Goal: Feedback & Contribution: Leave review/rating

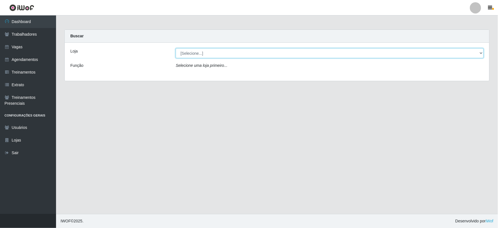
click at [217, 57] on select "[Selecione...] SuperFácil Atacado - Vale do Sol" at bounding box center [330, 53] width 308 height 10
select select "502"
click at [176, 48] on select "[Selecione...] SuperFácil Atacado - Vale do Sol" at bounding box center [330, 53] width 308 height 10
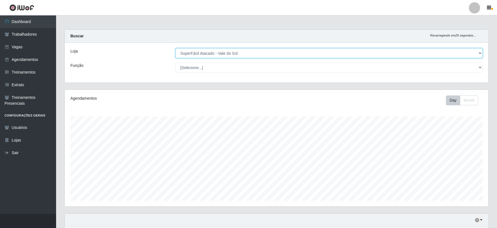
scroll to position [116, 424]
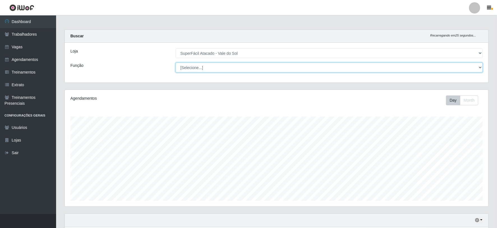
click at [468, 67] on select "[Selecione...] Embalador Embalador + Embalador ++ Operador de Caixa Operador de…" at bounding box center [329, 68] width 307 height 10
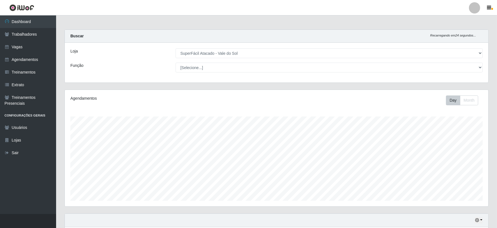
click at [138, 85] on div "Carregando... Buscar Recarregando em 24 segundos... Loja [Selecione...] SuperFá…" at bounding box center [276, 59] width 433 height 60
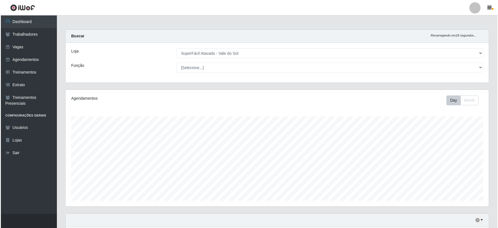
scroll to position [218, 0]
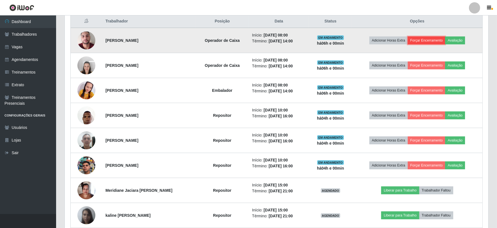
click at [421, 38] on button "Forçar Encerramento" at bounding box center [427, 40] width 38 height 8
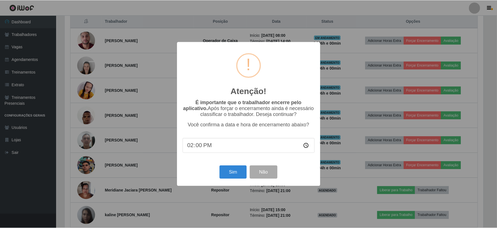
scroll to position [116, 420]
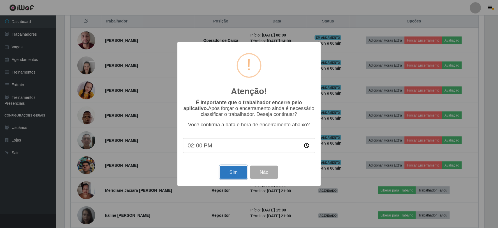
click at [234, 170] on button "Sim" at bounding box center [233, 172] width 27 height 13
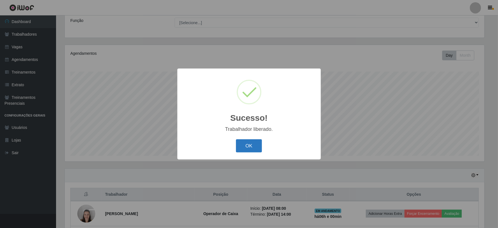
click at [252, 149] on button "OK" at bounding box center [249, 145] width 26 height 13
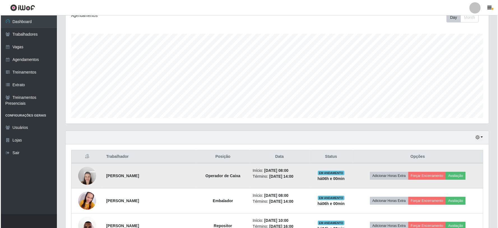
scroll to position [169, 0]
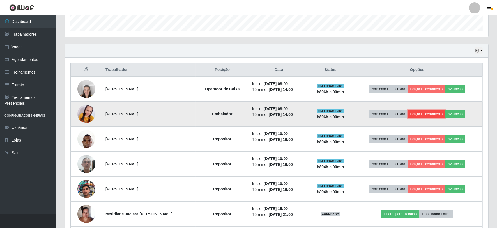
click at [425, 116] on button "Forçar Encerramento" at bounding box center [427, 114] width 38 height 8
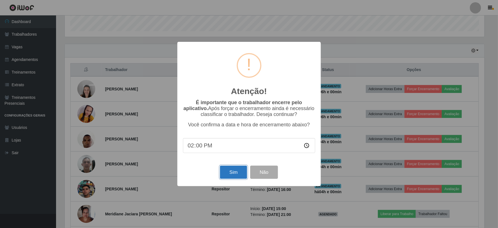
click at [234, 172] on button "Sim" at bounding box center [233, 172] width 27 height 13
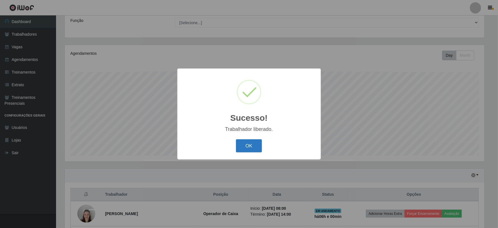
click at [239, 141] on button "OK" at bounding box center [249, 145] width 26 height 13
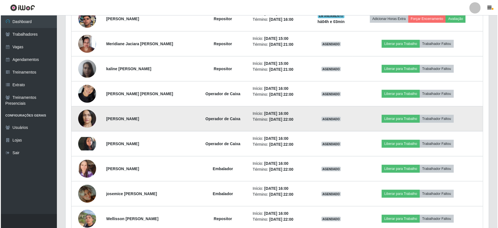
scroll to position [325, 0]
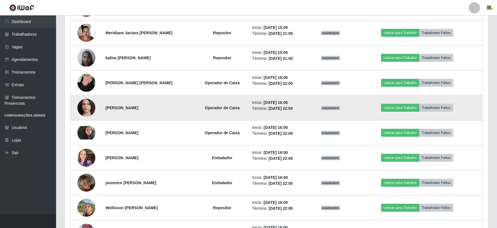
click at [86, 102] on img at bounding box center [86, 108] width 18 height 38
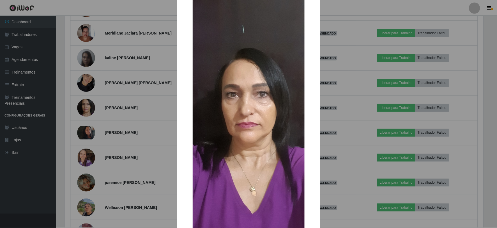
scroll to position [31, 0]
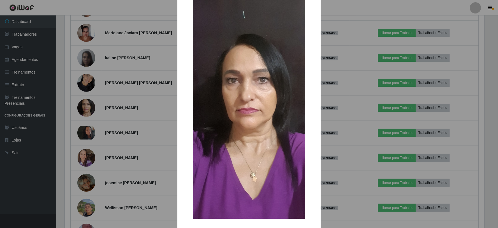
click at [116, 136] on div "× OK Cancel" at bounding box center [249, 114] width 498 height 228
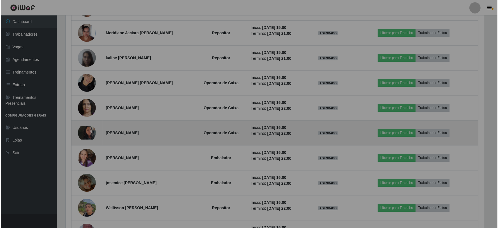
scroll to position [116, 424]
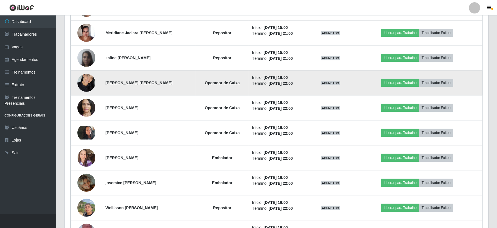
click at [85, 86] on img at bounding box center [86, 83] width 18 height 24
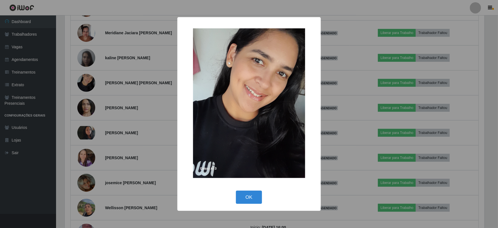
click at [96, 128] on div "× OK Cancel" at bounding box center [249, 114] width 498 height 228
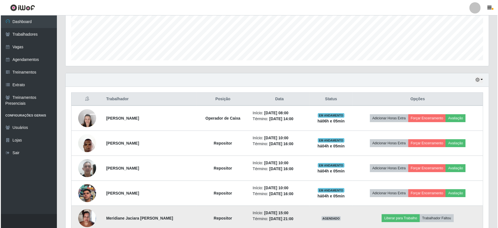
scroll to position [138, 0]
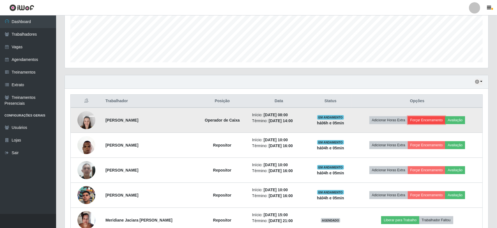
click at [429, 118] on button "Forçar Encerramento" at bounding box center [427, 120] width 38 height 8
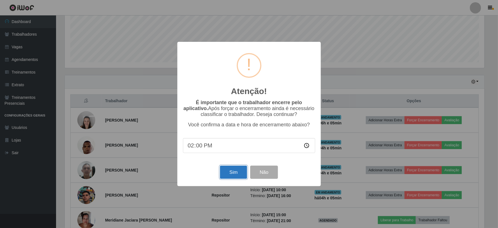
click at [235, 168] on button "Sim" at bounding box center [233, 172] width 27 height 13
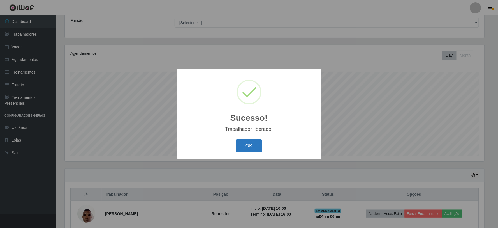
click at [249, 146] on button "OK" at bounding box center [249, 145] width 26 height 13
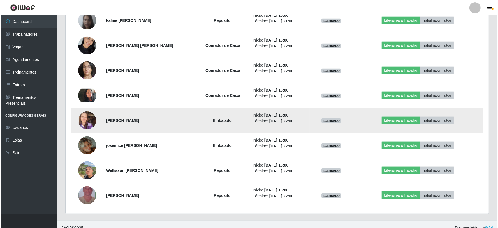
scroll to position [344, 0]
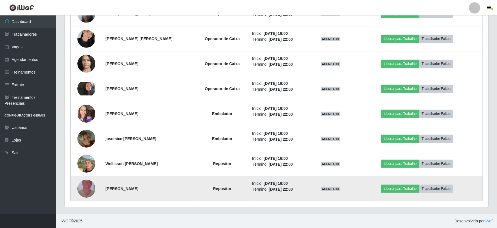
click at [94, 186] on td at bounding box center [86, 188] width 31 height 25
click at [89, 190] on img at bounding box center [86, 189] width 18 height 32
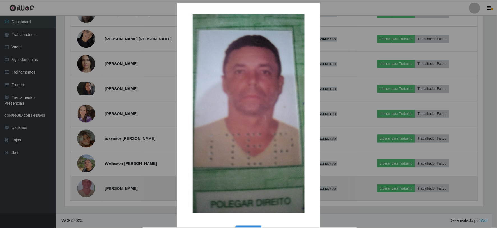
scroll to position [116, 420]
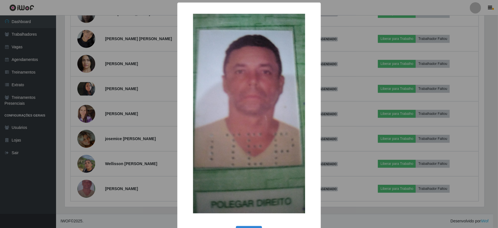
click at [109, 141] on div "× OK Cancel" at bounding box center [249, 114] width 498 height 228
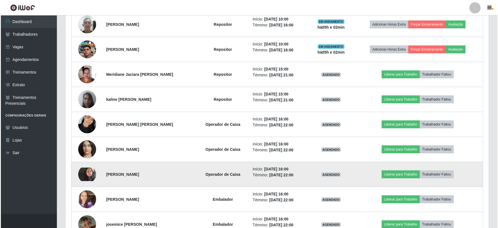
scroll to position [251, 0]
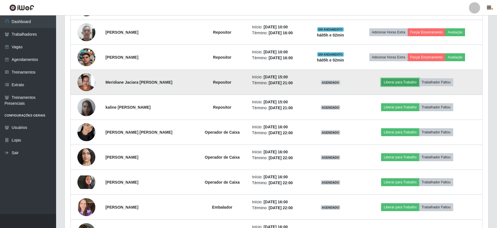
click at [396, 83] on button "Liberar para Trabalho" at bounding box center [400, 82] width 38 height 8
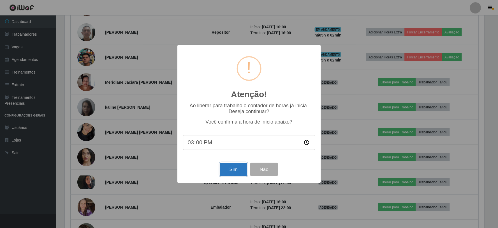
click at [238, 164] on button "Sim" at bounding box center [233, 169] width 27 height 13
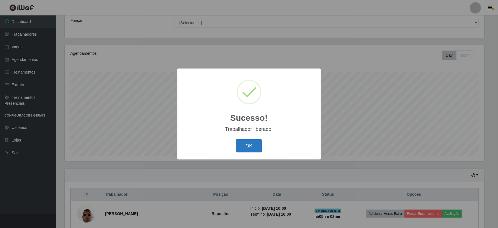
click at [256, 144] on button "OK" at bounding box center [249, 145] width 26 height 13
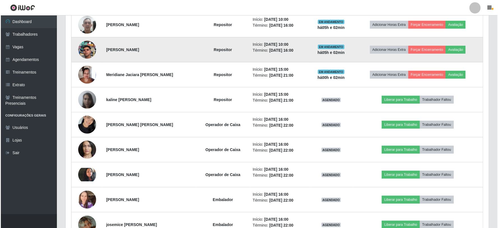
scroll to position [263, 0]
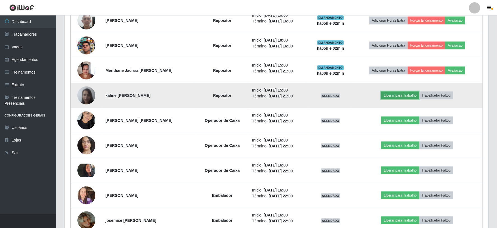
click at [406, 95] on button "Liberar para Trabalho" at bounding box center [400, 95] width 38 height 8
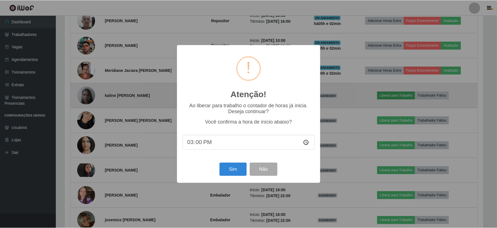
scroll to position [116, 420]
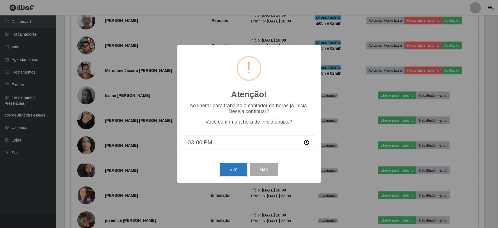
click at [227, 166] on button "Sim" at bounding box center [233, 169] width 27 height 13
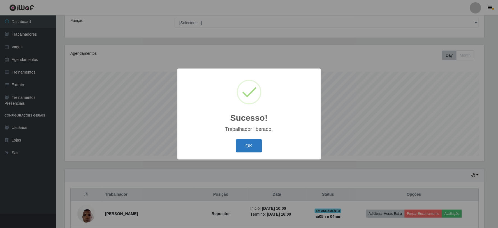
click at [240, 139] on button "OK" at bounding box center [249, 145] width 26 height 13
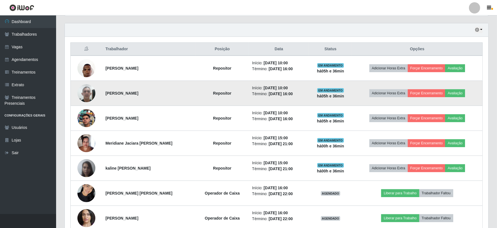
scroll to position [189, 0]
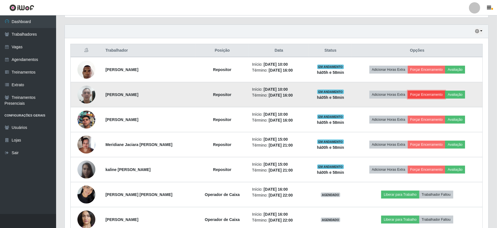
click at [432, 94] on button "Forçar Encerramento" at bounding box center [427, 95] width 38 height 8
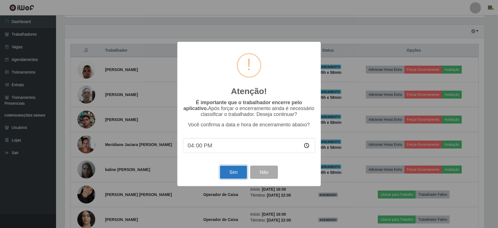
click at [235, 169] on button "Sim" at bounding box center [233, 172] width 27 height 13
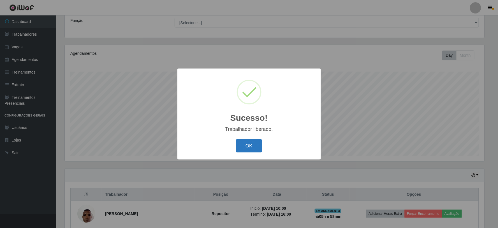
click at [243, 144] on button "OK" at bounding box center [249, 145] width 26 height 13
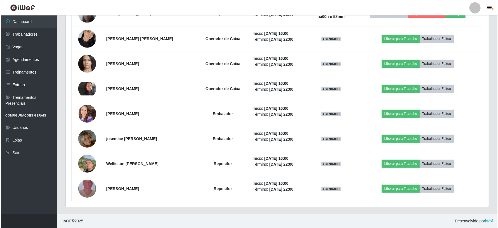
scroll to position [288, 0]
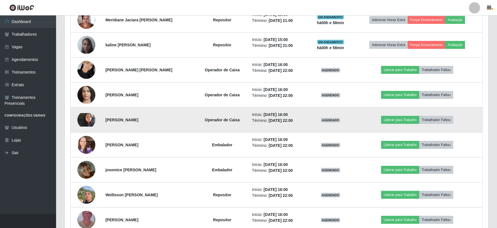
click at [399, 125] on td "Liberar para Trabalho Trabalhador Faltou" at bounding box center [417, 119] width 131 height 25
click at [399, 117] on button "Liberar para Trabalho" at bounding box center [400, 120] width 38 height 8
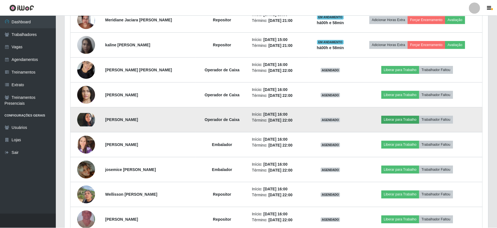
scroll to position [116, 420]
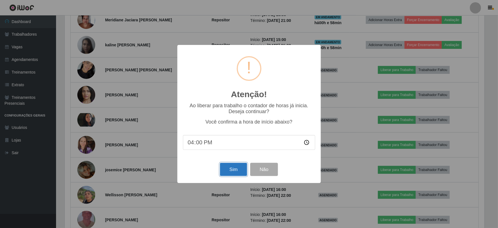
click at [244, 170] on button "Sim" at bounding box center [233, 169] width 27 height 13
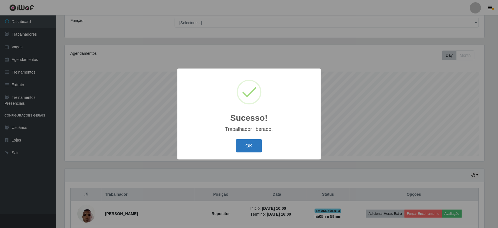
click at [239, 145] on button "OK" at bounding box center [249, 145] width 26 height 13
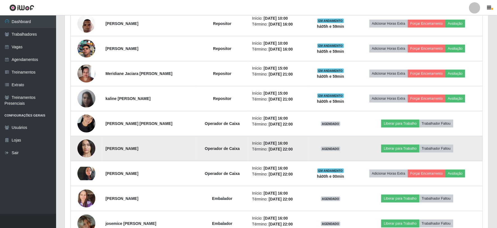
scroll to position [195, 0]
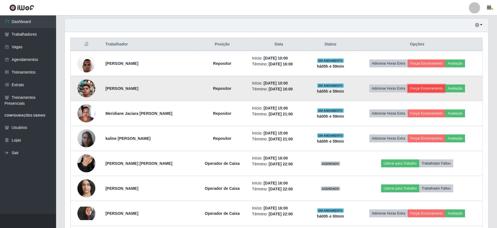
click at [420, 87] on button "Forçar Encerramento" at bounding box center [427, 88] width 38 height 8
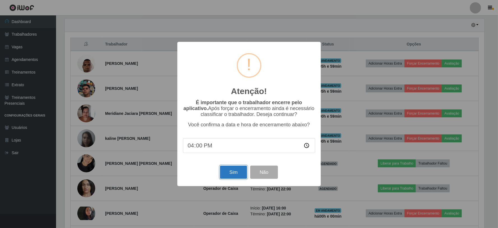
click at [238, 173] on button "Sim" at bounding box center [233, 172] width 27 height 13
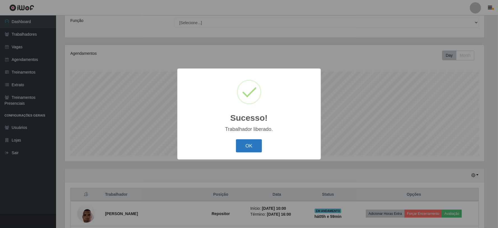
click at [241, 144] on button "OK" at bounding box center [249, 145] width 26 height 13
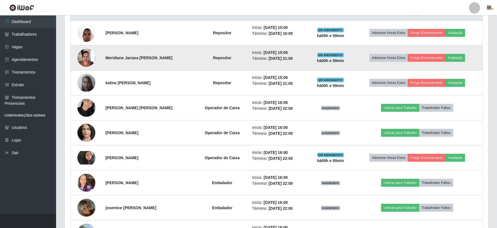
scroll to position [294, 0]
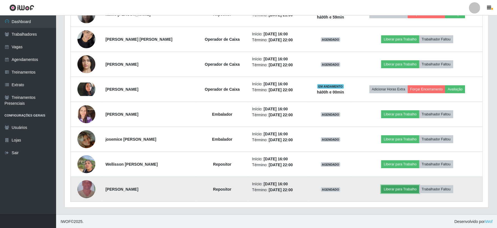
click at [392, 188] on button "Liberar para Trabalho" at bounding box center [400, 189] width 38 height 8
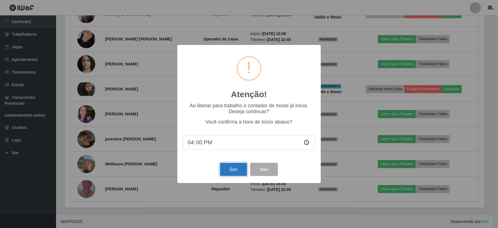
click at [236, 175] on button "Sim" at bounding box center [233, 169] width 27 height 13
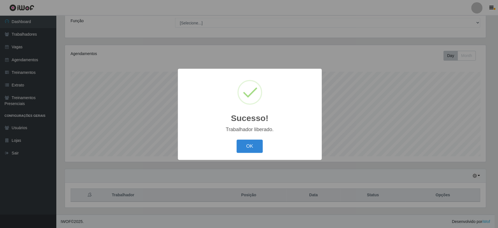
scroll to position [0, 0]
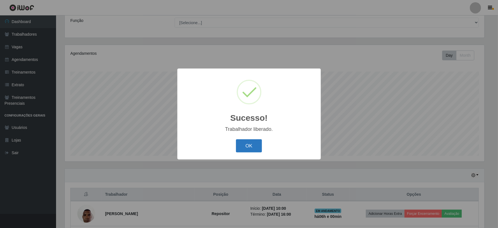
click at [252, 141] on button "OK" at bounding box center [249, 145] width 26 height 13
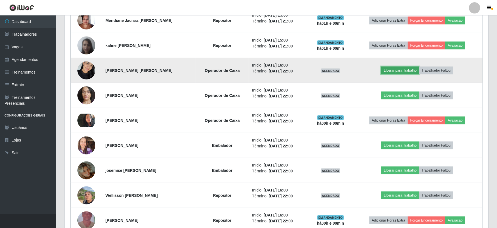
click at [401, 71] on button "Liberar para Trabalho" at bounding box center [400, 70] width 38 height 8
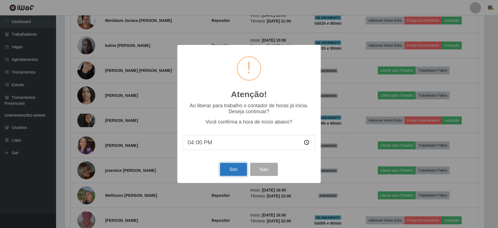
click at [231, 175] on button "Sim" at bounding box center [233, 169] width 27 height 13
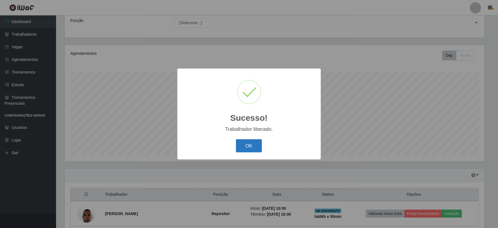
click at [246, 143] on button "OK" at bounding box center [249, 145] width 26 height 13
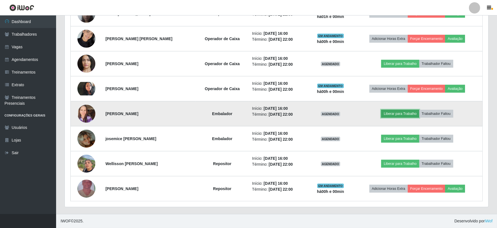
click at [393, 111] on button "Liberar para Trabalho" at bounding box center [400, 114] width 38 height 8
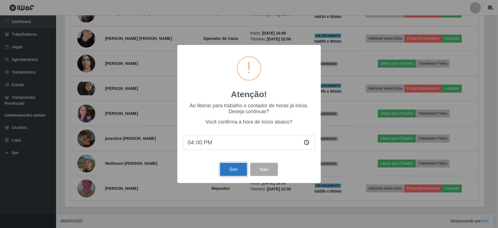
click at [236, 172] on button "Sim" at bounding box center [233, 169] width 27 height 13
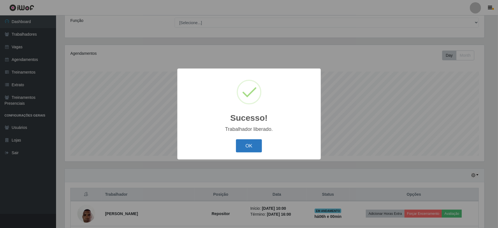
click at [256, 146] on button "OK" at bounding box center [249, 145] width 26 height 13
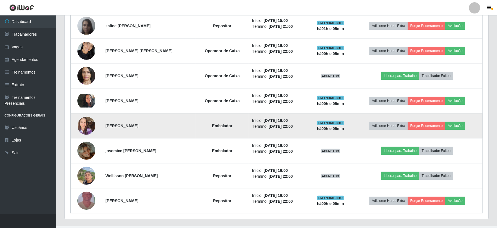
scroll to position [295, 0]
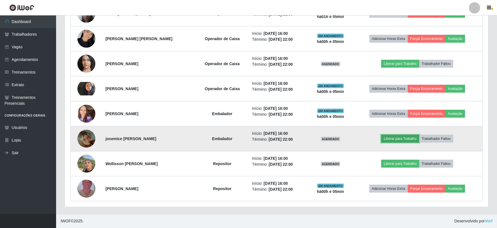
click at [395, 135] on button "Liberar para Trabalho" at bounding box center [400, 139] width 38 height 8
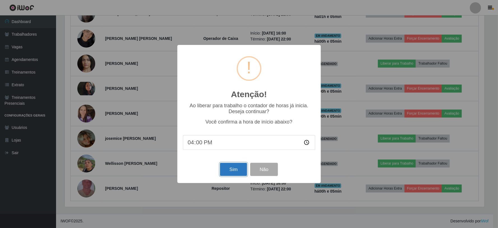
click at [230, 166] on button "Sim" at bounding box center [233, 169] width 27 height 13
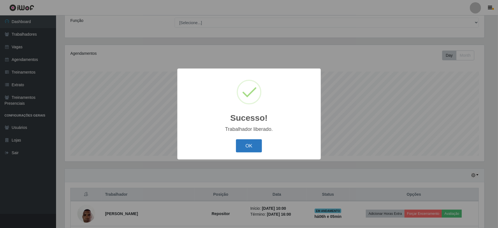
click at [243, 150] on button "OK" at bounding box center [249, 145] width 26 height 13
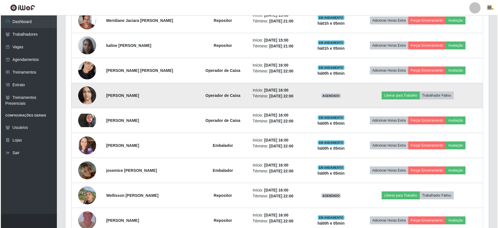
scroll to position [294, 0]
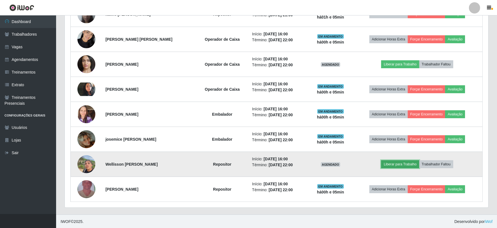
click at [403, 163] on button "Liberar para Trabalho" at bounding box center [400, 164] width 38 height 8
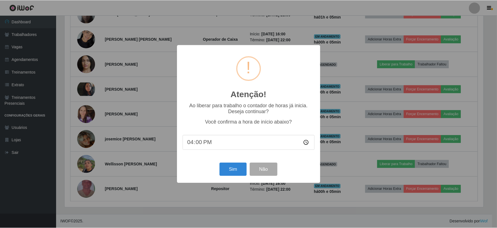
scroll to position [116, 420]
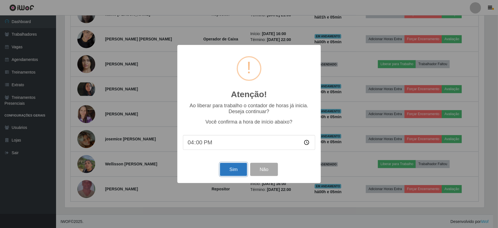
click at [236, 172] on button "Sim" at bounding box center [233, 169] width 27 height 13
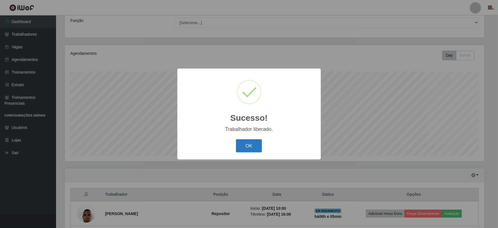
click at [242, 147] on button "OK" at bounding box center [249, 145] width 26 height 13
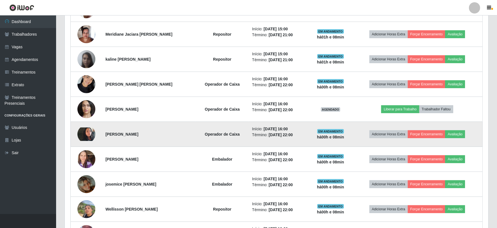
scroll to position [232, 0]
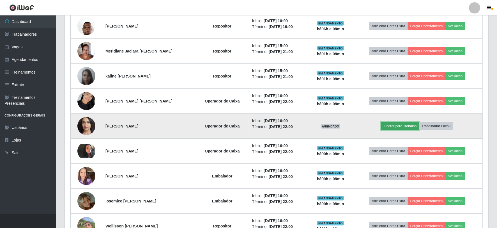
click at [399, 125] on button "Liberar para Trabalho" at bounding box center [400, 126] width 38 height 8
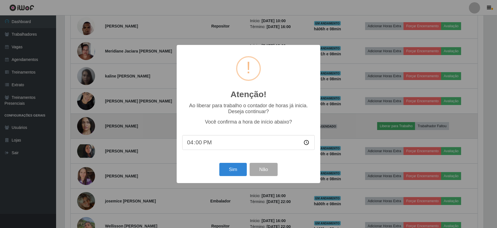
scroll to position [116, 420]
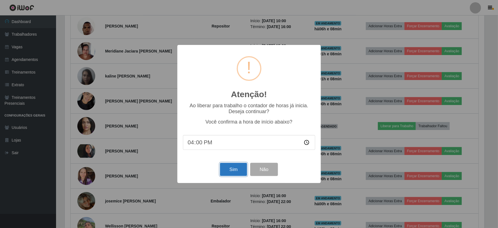
click at [239, 170] on button "Sim" at bounding box center [233, 169] width 27 height 13
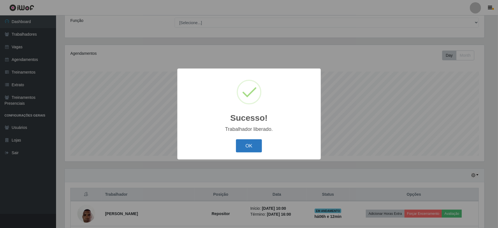
click at [258, 139] on button "OK" at bounding box center [249, 145] width 26 height 13
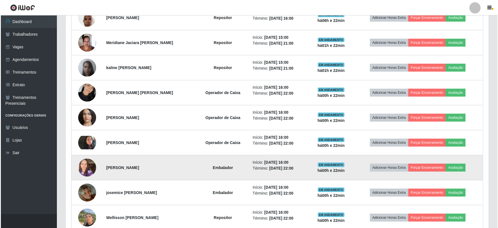
scroll to position [232, 0]
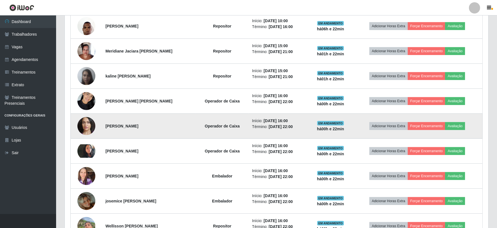
click at [87, 125] on img at bounding box center [86, 126] width 18 height 38
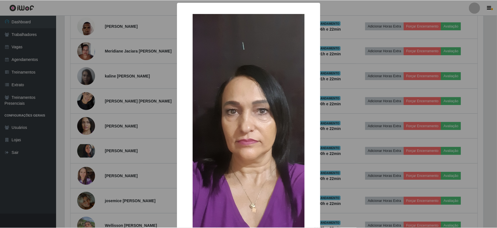
scroll to position [116, 420]
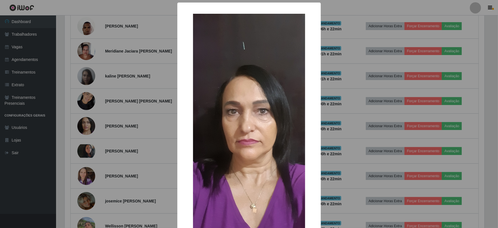
click at [343, 8] on div "× OK Cancel" at bounding box center [249, 114] width 498 height 228
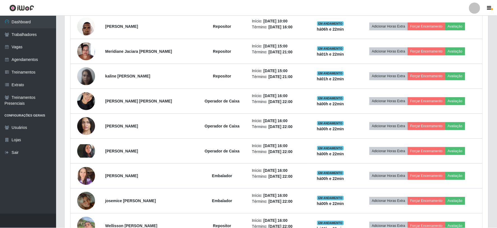
scroll to position [116, 424]
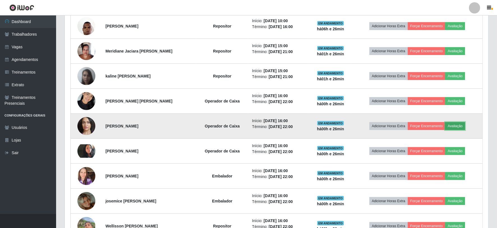
click at [465, 125] on button "Avaliação" at bounding box center [455, 126] width 20 height 8
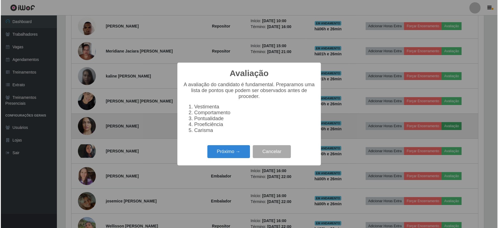
scroll to position [116, 420]
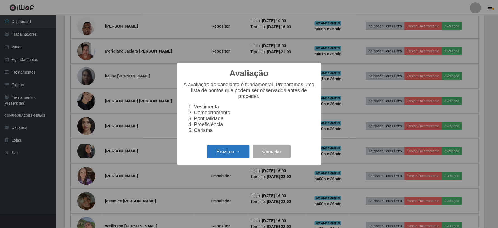
click at [238, 150] on button "Próximo →" at bounding box center [228, 151] width 43 height 13
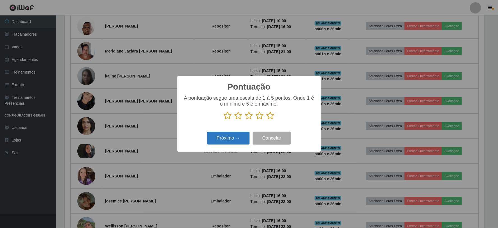
click at [238, 137] on button "Próximo →" at bounding box center [228, 138] width 43 height 13
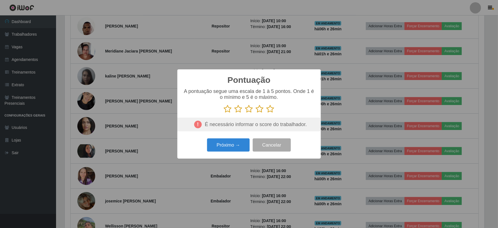
click at [249, 110] on icon at bounding box center [249, 109] width 8 height 8
click at [245, 113] on input "radio" at bounding box center [245, 113] width 0 height 0
click at [240, 142] on button "Próximo →" at bounding box center [228, 144] width 43 height 13
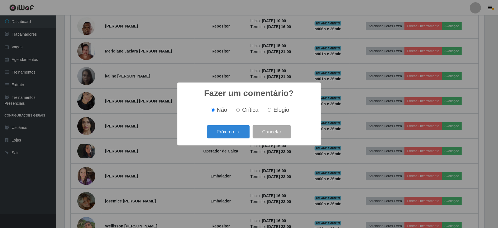
click at [257, 111] on span "Crítica" at bounding box center [250, 110] width 17 height 6
click at [240, 111] on input "Crítica" at bounding box center [238, 110] width 4 height 4
radio input "true"
click at [240, 130] on button "Próximo →" at bounding box center [228, 131] width 43 height 13
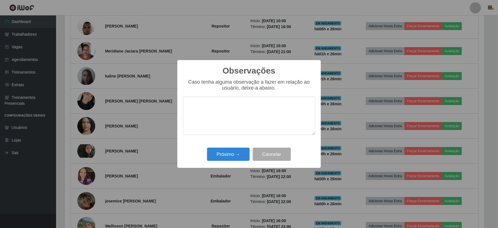
click at [257, 115] on textarea at bounding box center [249, 115] width 132 height 38
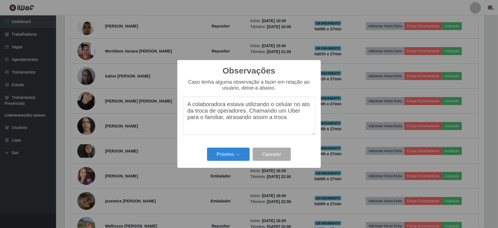
click at [249, 114] on textarea "A colaboradora estava utilizando o celular no ato da troca de operadores. Chama…" at bounding box center [249, 115] width 132 height 38
click at [192, 122] on textarea "A colaboradora estava utilizando o celular no ato da troca de operadores. A mes…" at bounding box center [249, 115] width 132 height 38
click at [238, 129] on textarea "A colaboradora estava utilizando o celular no ato da troca de operadores. A mes…" at bounding box center [249, 115] width 132 height 38
type textarea "A colaboradora estava utilizando o celular no ato da troca de operadores. A mes…"
click at [237, 155] on button "Próximo →" at bounding box center [228, 154] width 43 height 13
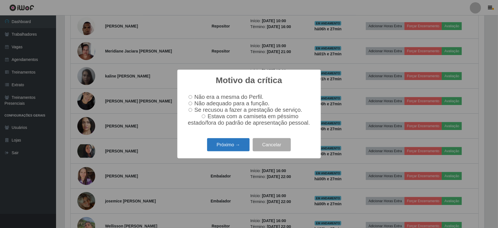
click at [240, 145] on button "Próximo →" at bounding box center [228, 144] width 43 height 13
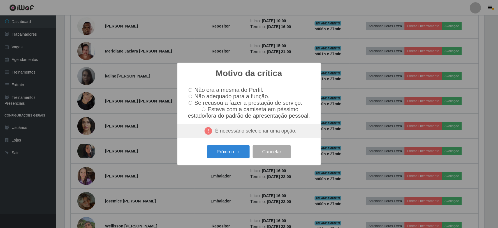
click at [233, 136] on div "É necessário selecionar uma opção." at bounding box center [250, 131] width 144 height 14
click at [192, 102] on input "Se recusou a fazer a prestação de serviço." at bounding box center [191, 103] width 4 height 4
radio input "true"
click at [242, 155] on button "Próximo →" at bounding box center [228, 151] width 43 height 13
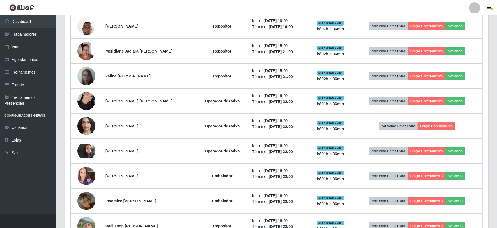
scroll to position [201, 0]
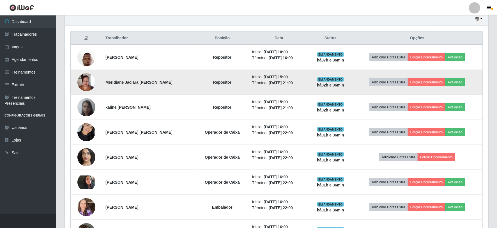
click at [82, 82] on img at bounding box center [86, 82] width 18 height 24
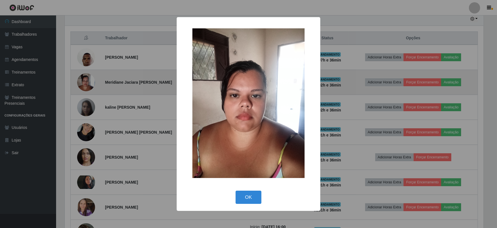
scroll to position [116, 420]
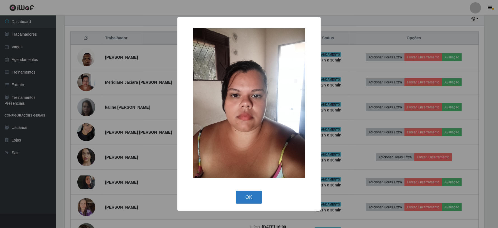
click at [256, 191] on button "OK" at bounding box center [249, 196] width 26 height 13
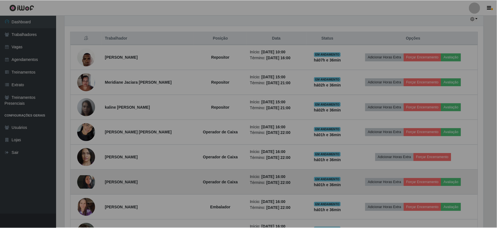
scroll to position [116, 424]
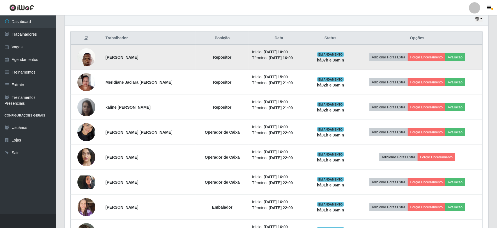
click at [88, 57] on img at bounding box center [86, 57] width 18 height 24
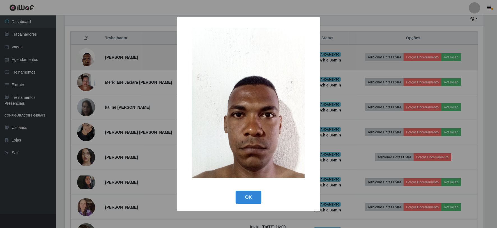
scroll to position [116, 420]
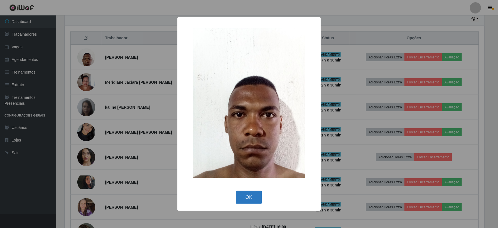
click at [252, 200] on button "OK" at bounding box center [249, 196] width 26 height 13
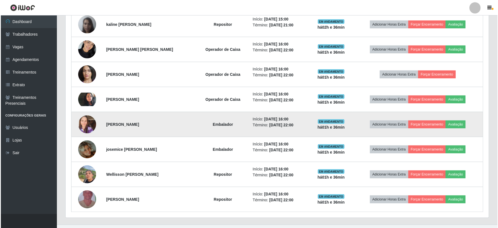
scroll to position [295, 0]
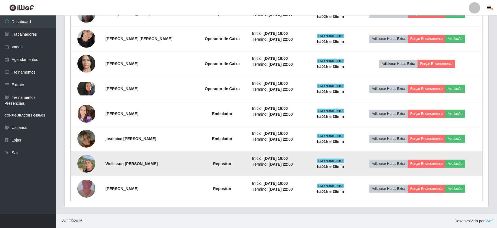
click at [86, 160] on img at bounding box center [86, 163] width 18 height 24
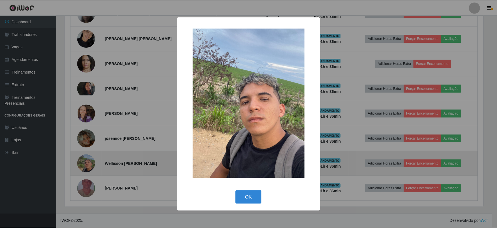
scroll to position [116, 420]
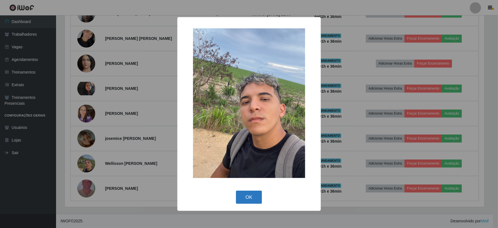
click at [243, 194] on button "OK" at bounding box center [249, 196] width 26 height 13
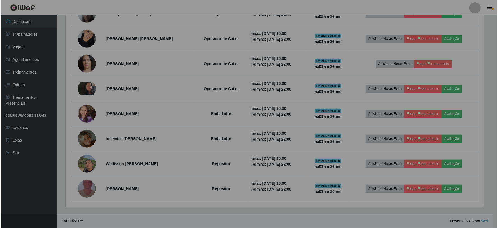
scroll to position [116, 424]
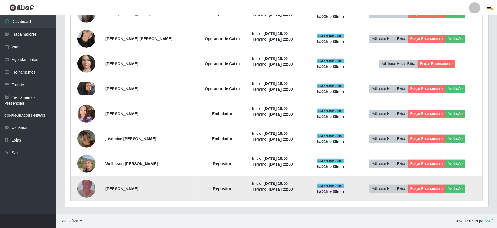
click at [83, 187] on img at bounding box center [86, 189] width 18 height 32
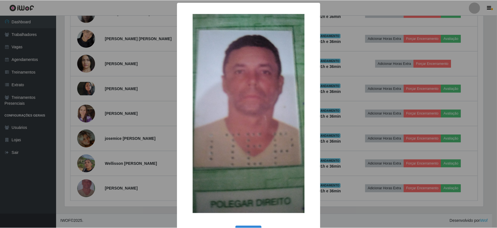
scroll to position [20, 0]
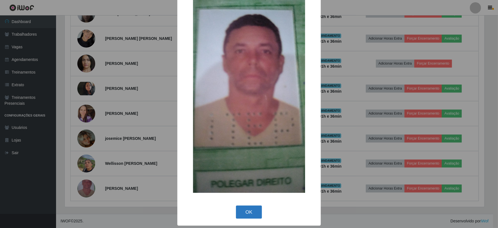
click at [247, 212] on button "OK" at bounding box center [249, 211] width 26 height 13
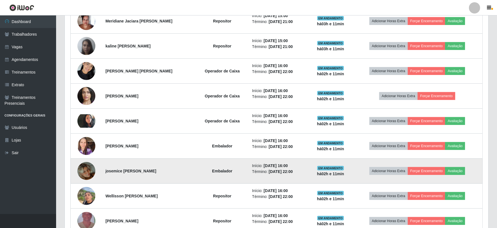
scroll to position [170, 0]
